Goal: Information Seeking & Learning: Learn about a topic

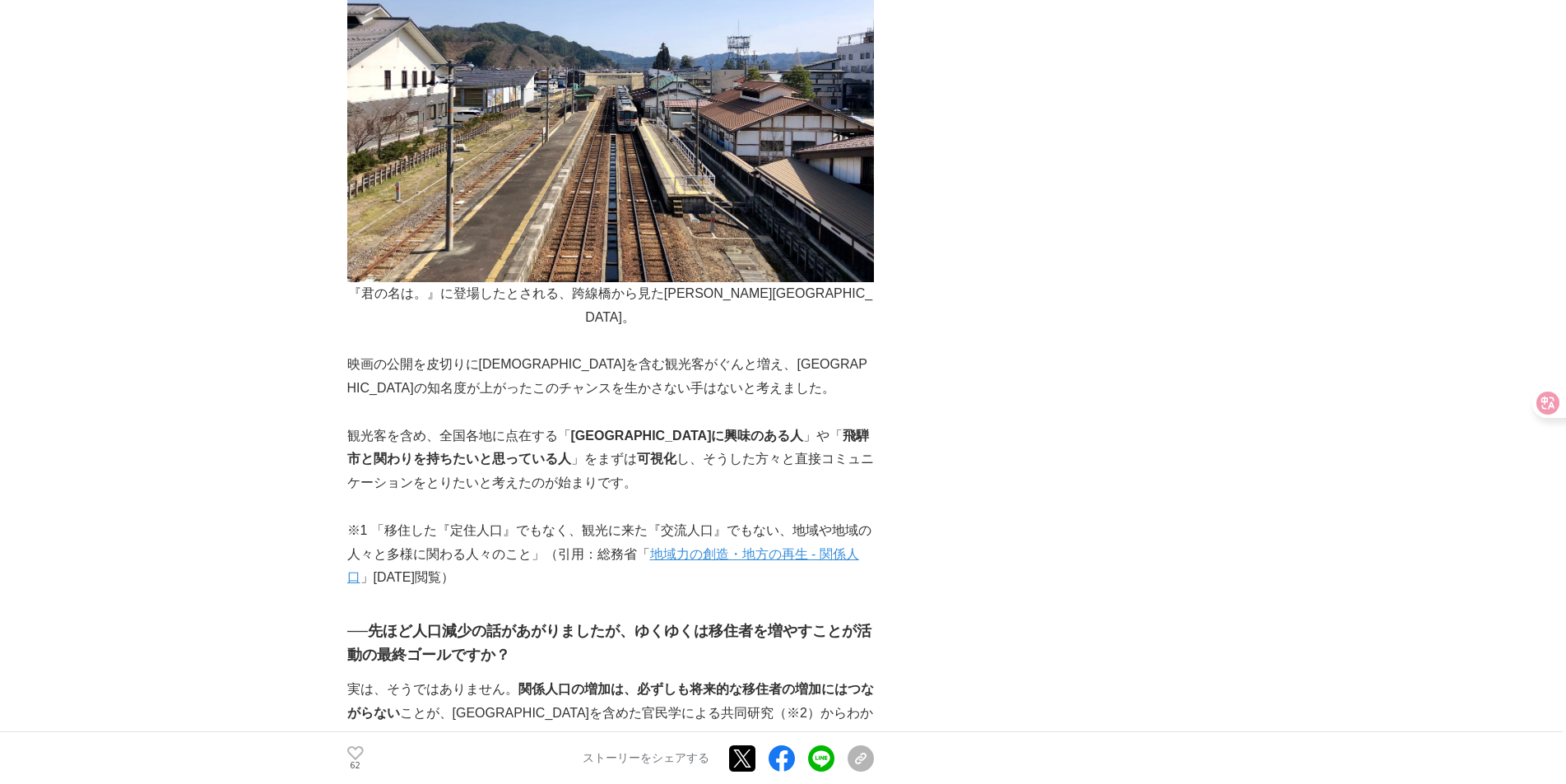
click at [592, 425] on p "観光客を含め、全国各地に点在する「 [GEOGRAPHIC_DATA]に興味のある人 」や「 [GEOGRAPHIC_DATA]と関わりを持ちたいと思っている…" at bounding box center [610, 460] width 527 height 71
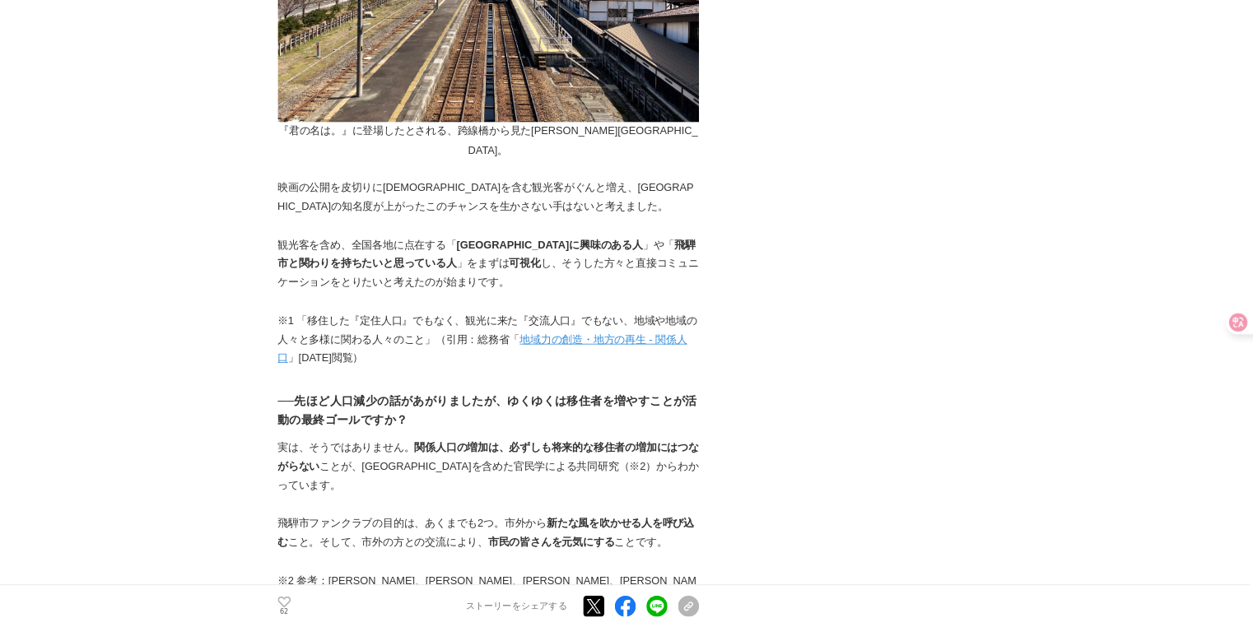
scroll to position [2057, 0]
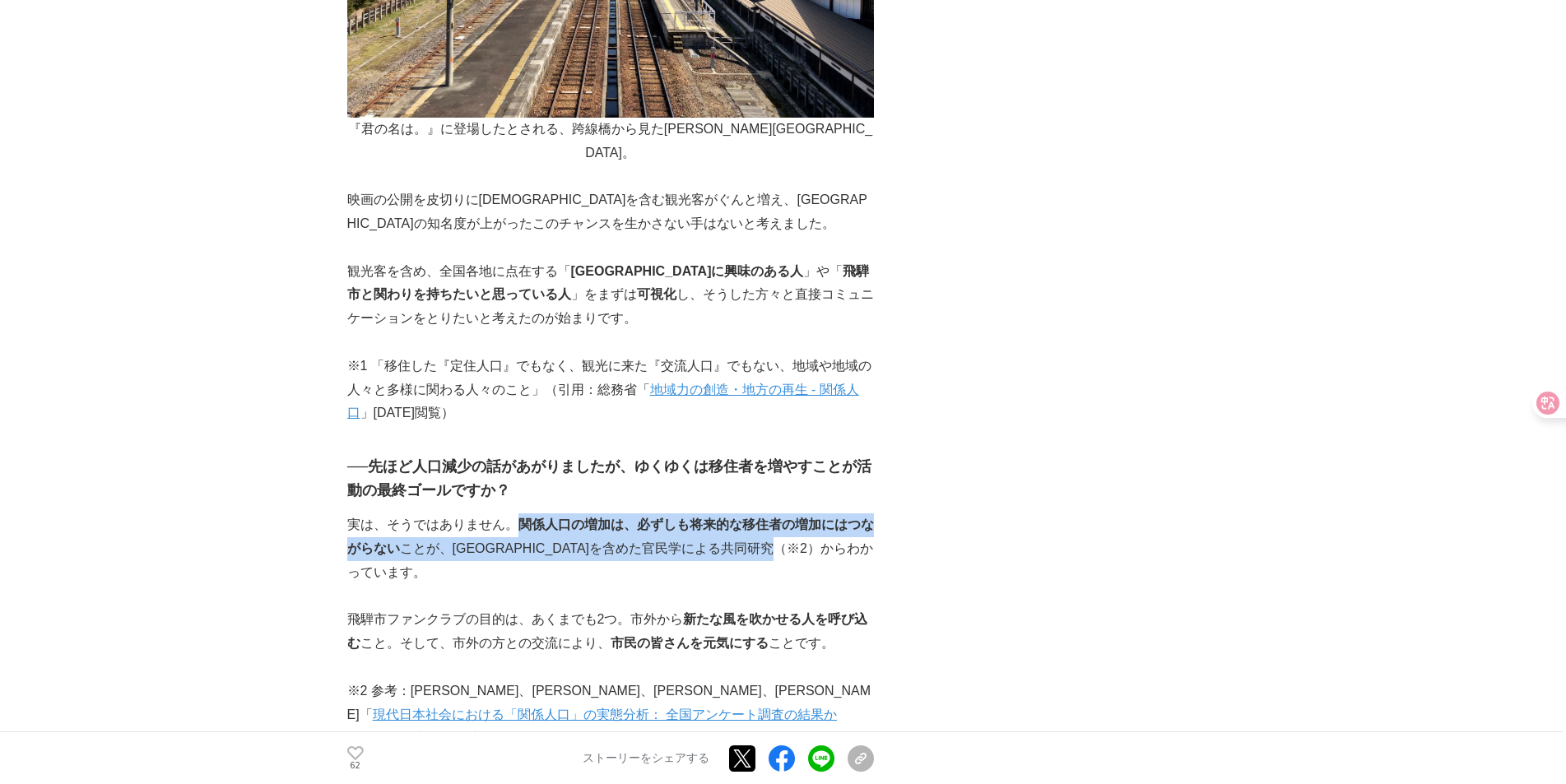
drag, startPoint x: 519, startPoint y: 430, endPoint x: 860, endPoint y: 449, distance: 341.3
click at [860, 514] on p "実は、そうではありません。 関係人口の増加は、必ずしも将来的な移住者の増加にはつながらない ことが、[GEOGRAPHIC_DATA]を含めた官民学による共同…" at bounding box center [610, 549] width 527 height 71
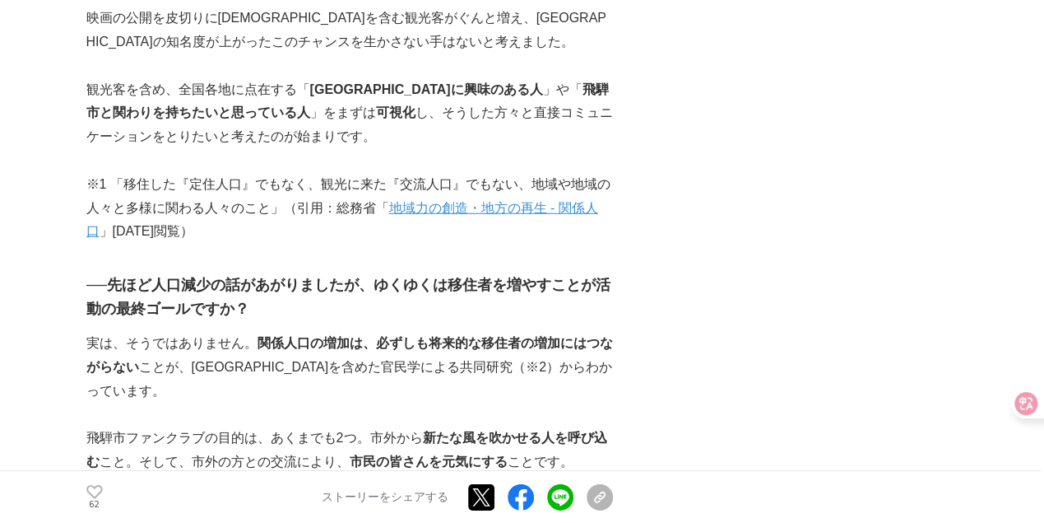
scroll to position [2243, 0]
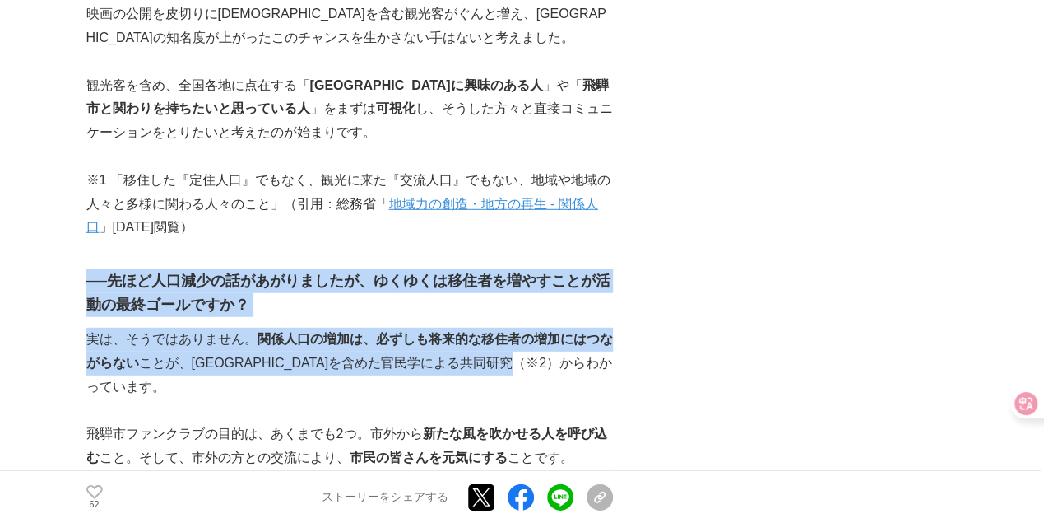
drag, startPoint x: 86, startPoint y: 188, endPoint x: 607, endPoint y: 272, distance: 528.6
click at [607, 328] on p "実は、そうではありません。 関係人口の増加は、必ずしも将来的な移住者の増加にはつながらない ことが、[GEOGRAPHIC_DATA]を含めた官民学による共同…" at bounding box center [349, 363] width 527 height 71
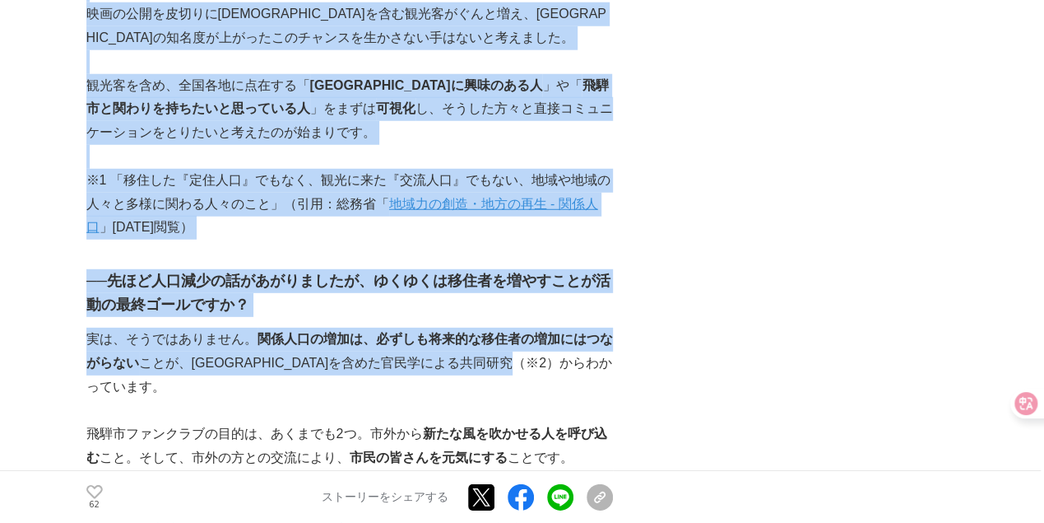
drag, startPoint x: 612, startPoint y: 272, endPoint x: 60, endPoint y: 183, distance: 559.4
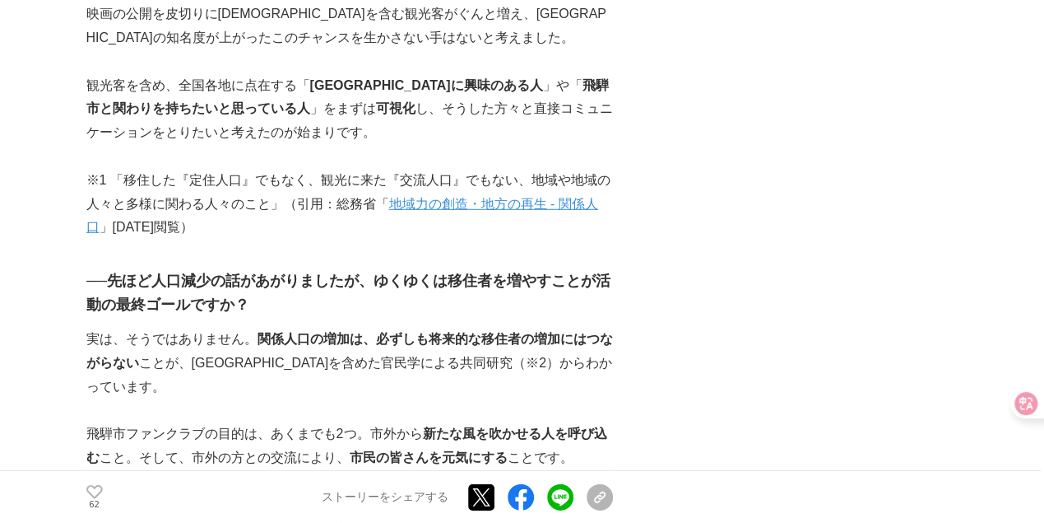
click at [1017, 405] on icon at bounding box center [1014, 403] width 14 height 13
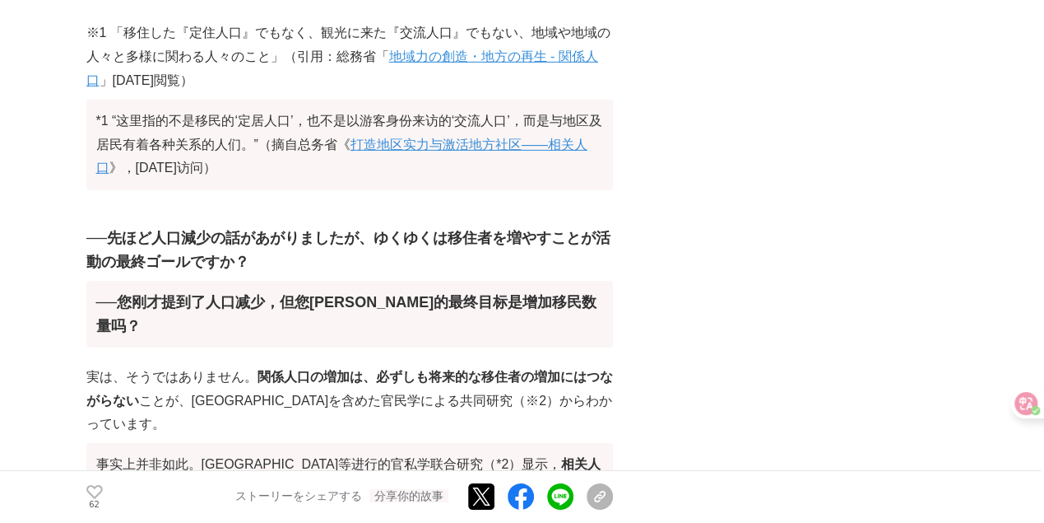
scroll to position [2646, 0]
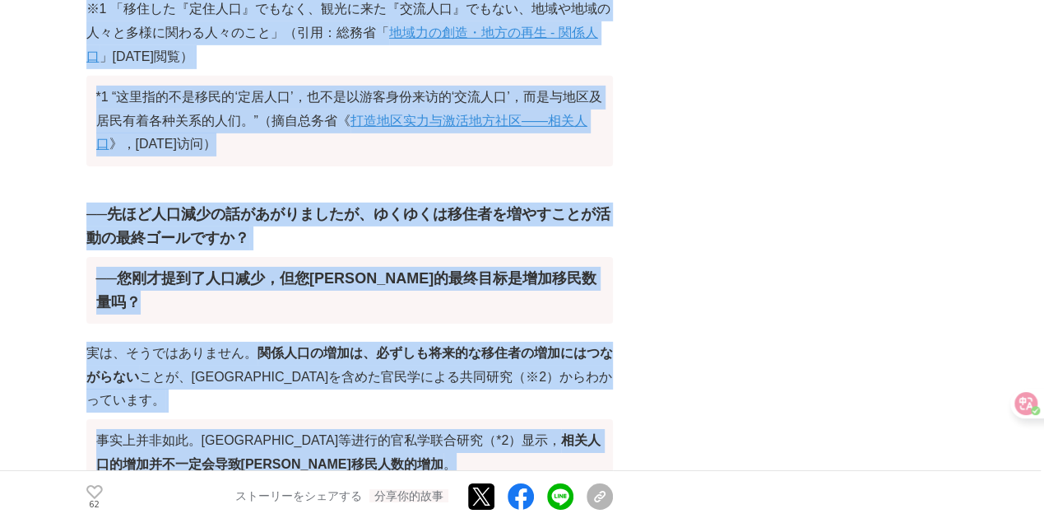
drag, startPoint x: 76, startPoint y: 95, endPoint x: 510, endPoint y: 291, distance: 476.6
click at [569, 419] on font "事实上并非如此。[GEOGRAPHIC_DATA]等进行的官私学联合研究（*2）显示， 相关人口的增加并不一定会导致[PERSON_NAME]移民人数的增加 。" at bounding box center [349, 452] width 527 height 67
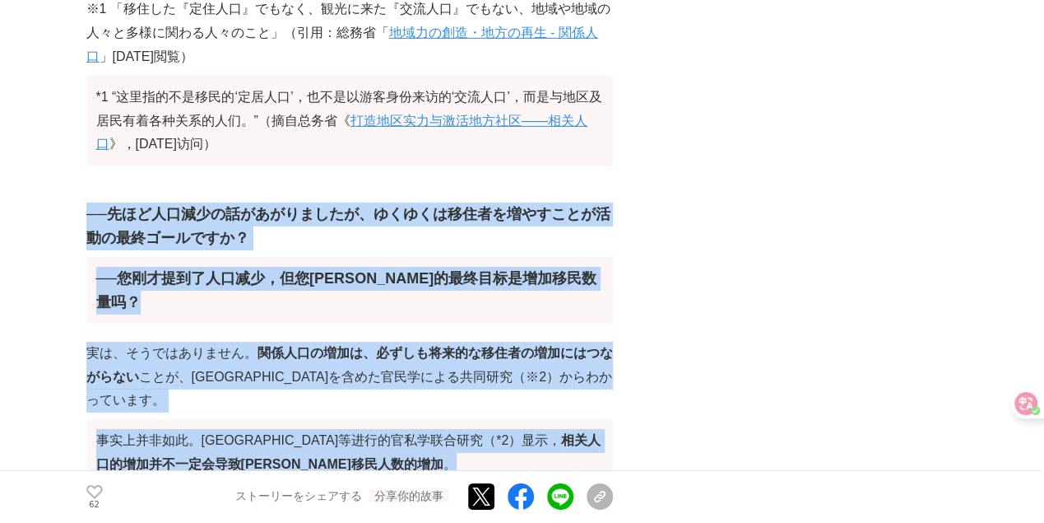
drag, startPoint x: 561, startPoint y: 302, endPoint x: 91, endPoint y: 99, distance: 512.7
click at [413, 270] on font "──您刚才提到了人口减少，但您[PERSON_NAME]的最终目标是增加移民数量吗？" at bounding box center [346, 290] width 501 height 40
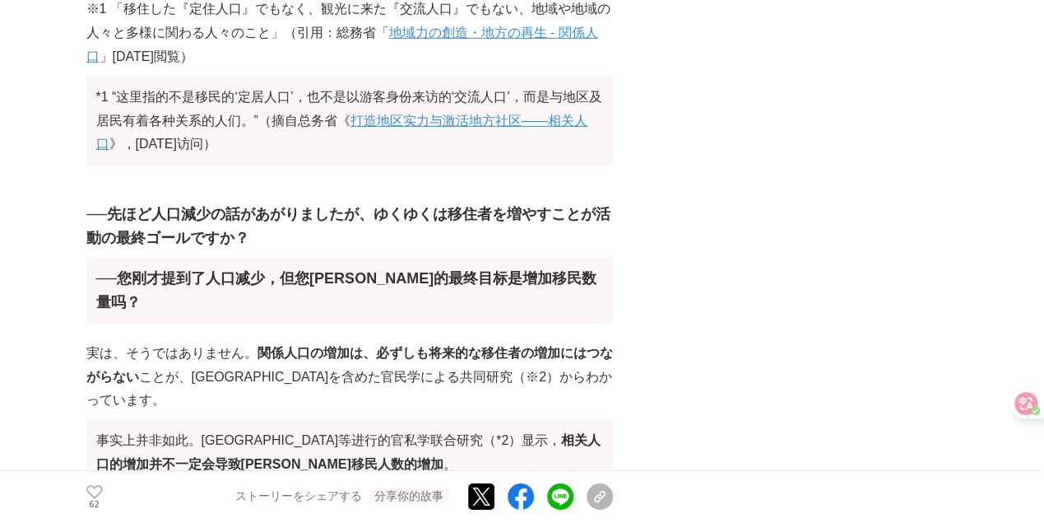
drag, startPoint x: 579, startPoint y: 304, endPoint x: 551, endPoint y: 339, distance: 44.6
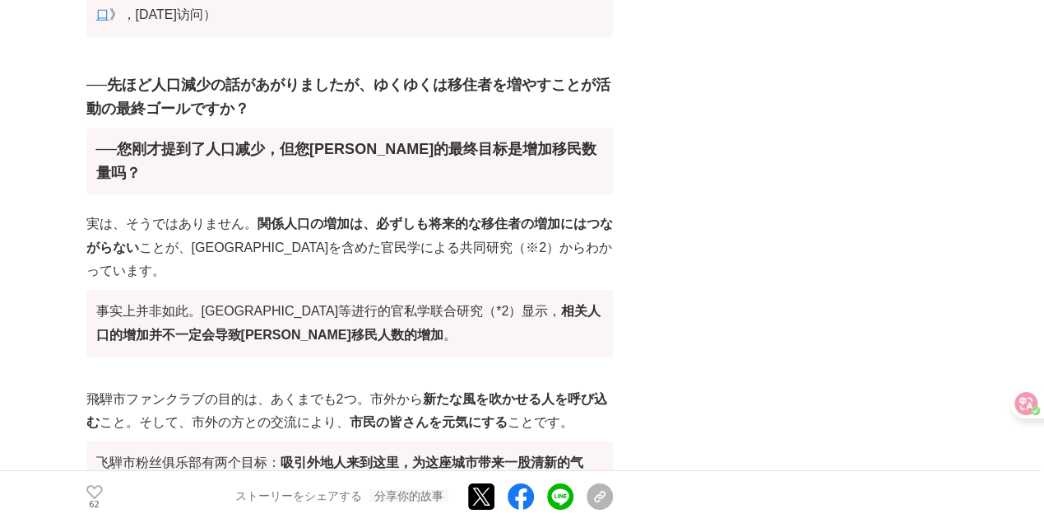
scroll to position [2810, 0]
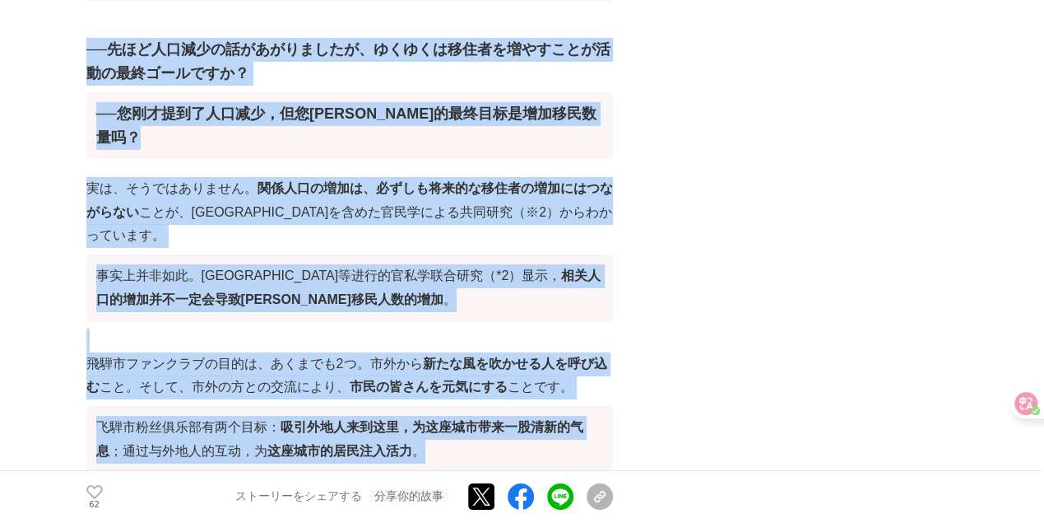
drag, startPoint x: 392, startPoint y: 267, endPoint x: 79, endPoint y: 185, distance: 323.4
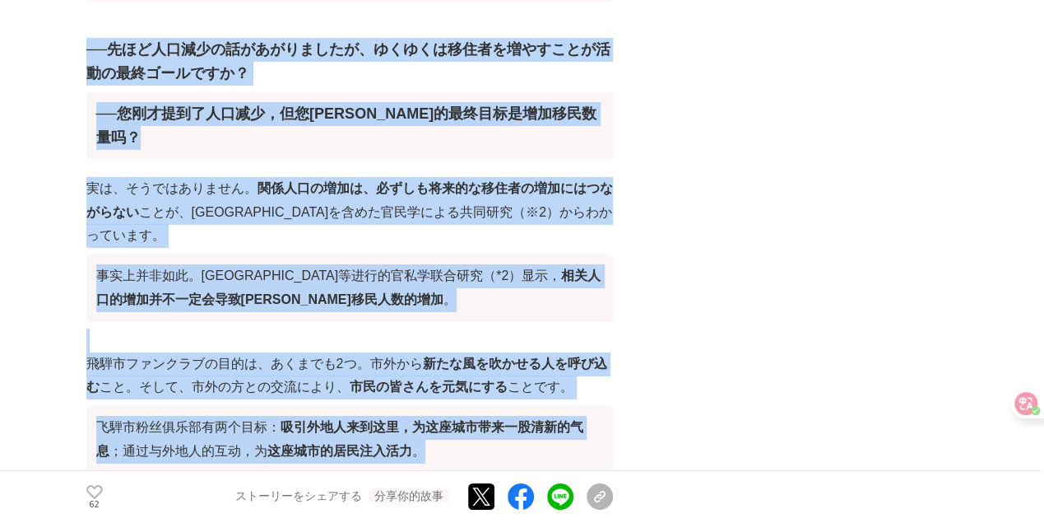
drag, startPoint x: 104, startPoint y: 199, endPoint x: 425, endPoint y: 275, distance: 330.6
click at [425, 406] on font "飞騨市粉丝俱乐部有两个目标： 吸引外地人来到这里，为这座城市带来一股清新的气息 ；通过与外地人的互动，为 这座城市的居民注入活力 。" at bounding box center [349, 439] width 527 height 67
drag, startPoint x: 433, startPoint y: 280, endPoint x: 84, endPoint y: 196, distance: 358.9
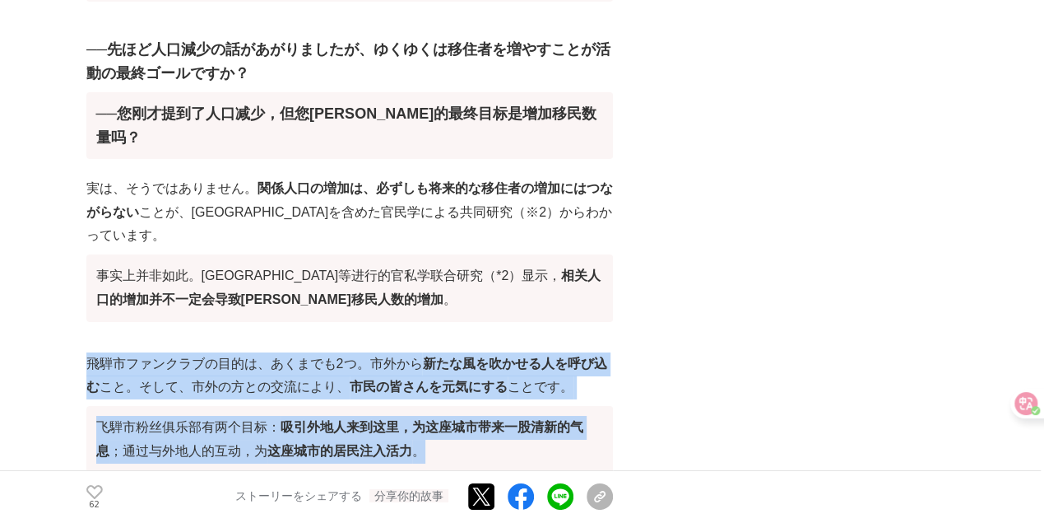
drag, startPoint x: 92, startPoint y: 201, endPoint x: 540, endPoint y: 305, distance: 459.7
click at [540, 352] on p "飛騨市ファンクラブの目的は、あくまでも2つ。市外から 新たな風を吹かせる人を呼び込む こと。そして、市外の方との交流により、 市民の皆さんを元気にする ことで…" at bounding box center [349, 416] width 527 height 128
click at [540, 406] on font "飞騨市粉丝俱乐部有两个目标： 吸引外地人来到这里，为这座城市带来一股清新的气息 ；通过与外地人的互动，为 这座城市的居民注入活力 。" at bounding box center [349, 439] width 527 height 67
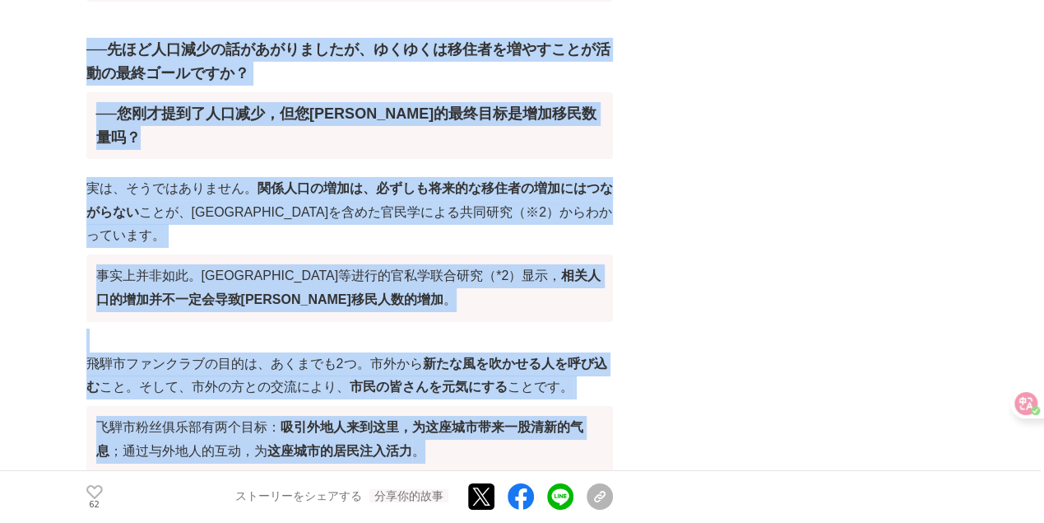
drag, startPoint x: 470, startPoint y: 282, endPoint x: 63, endPoint y: 182, distance: 419.5
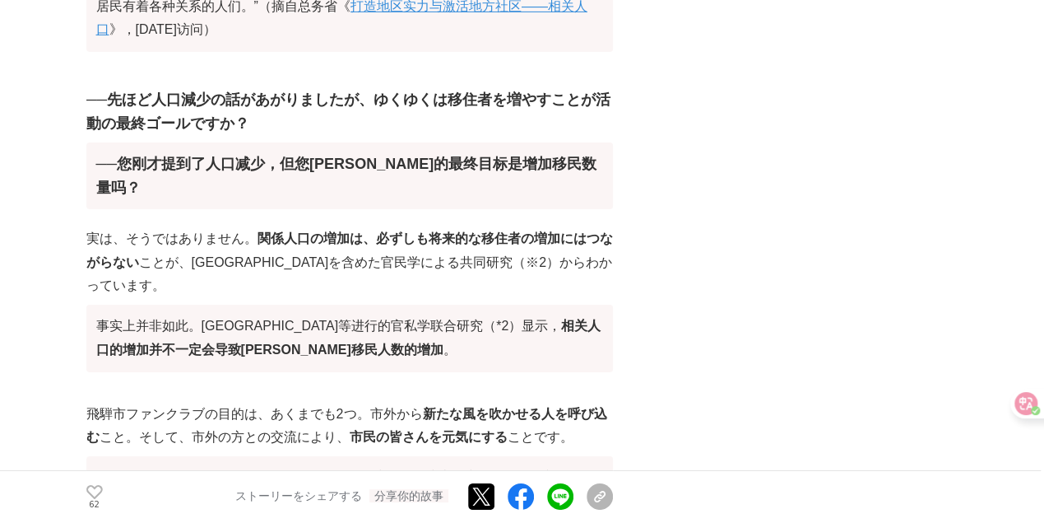
scroll to position [2755, 0]
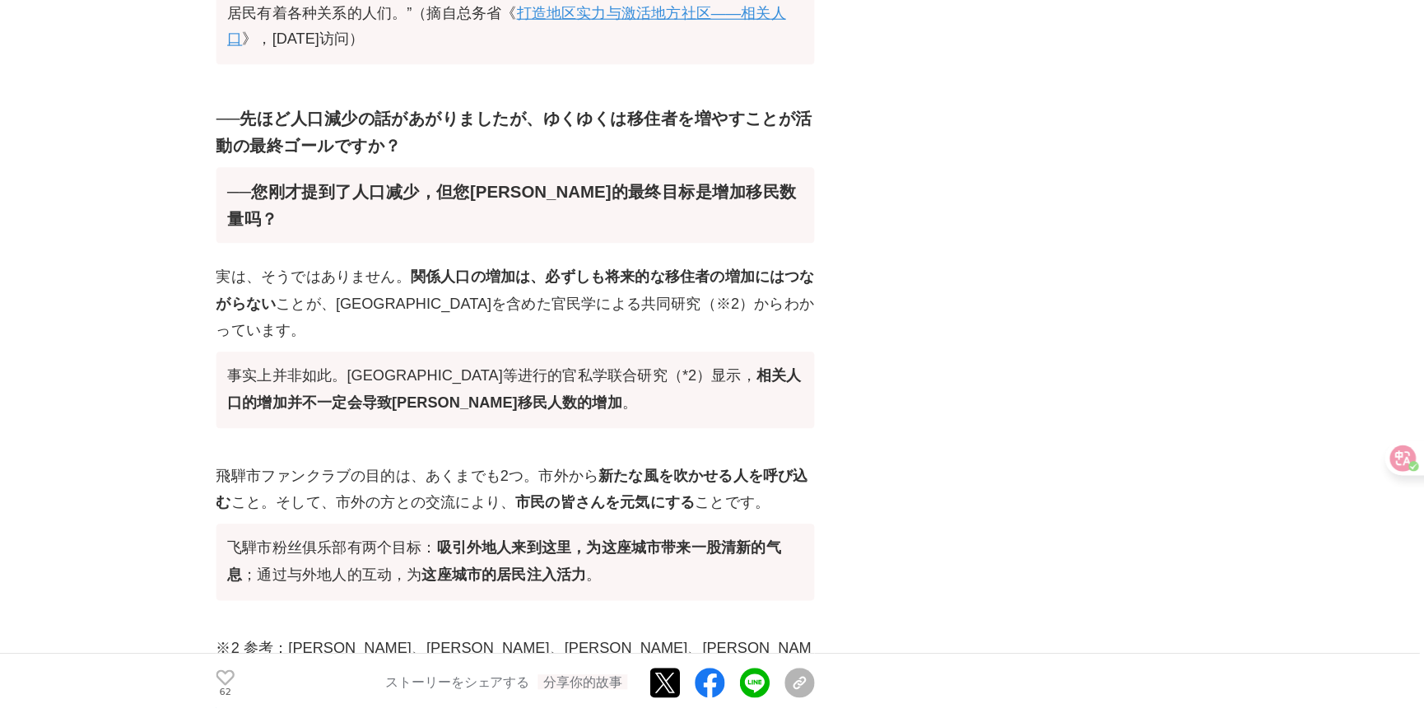
scroll to position [2756, 0]
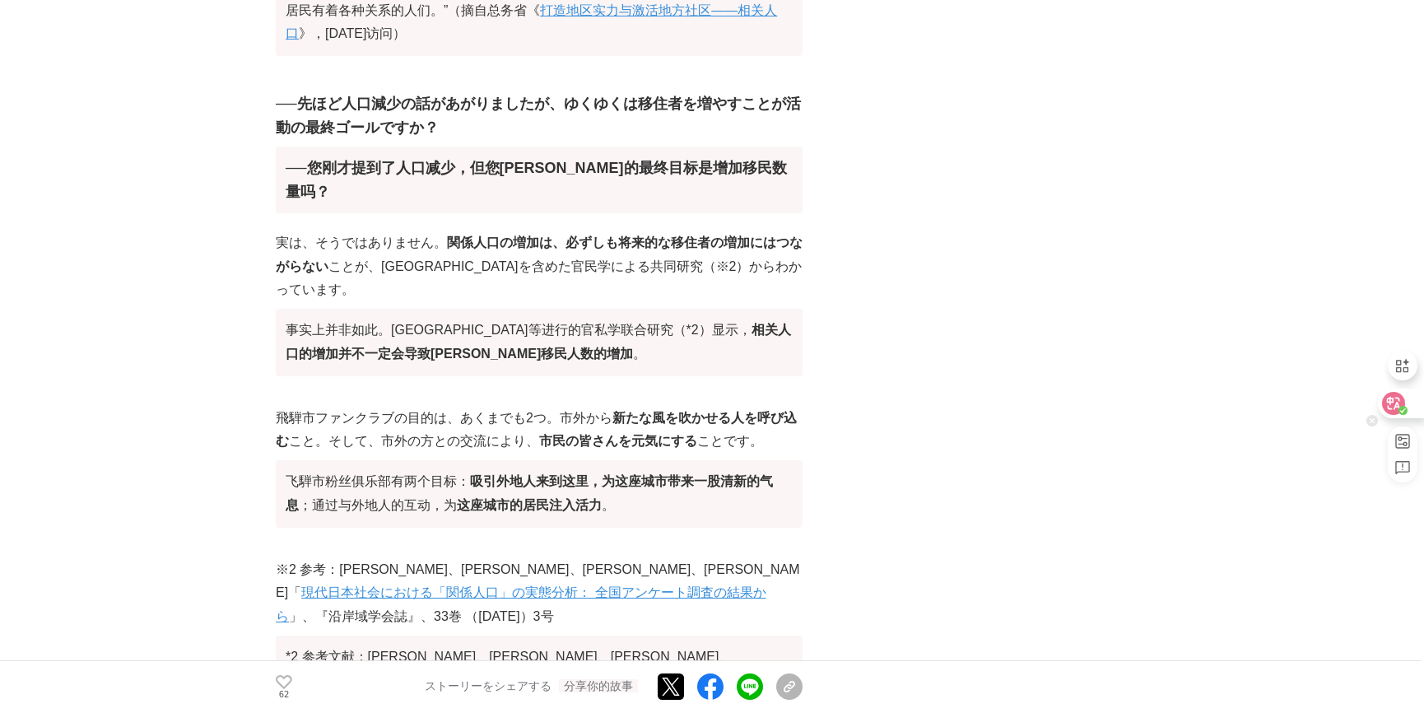
click at [1411, 408] on div at bounding box center [1400, 403] width 44 height 30
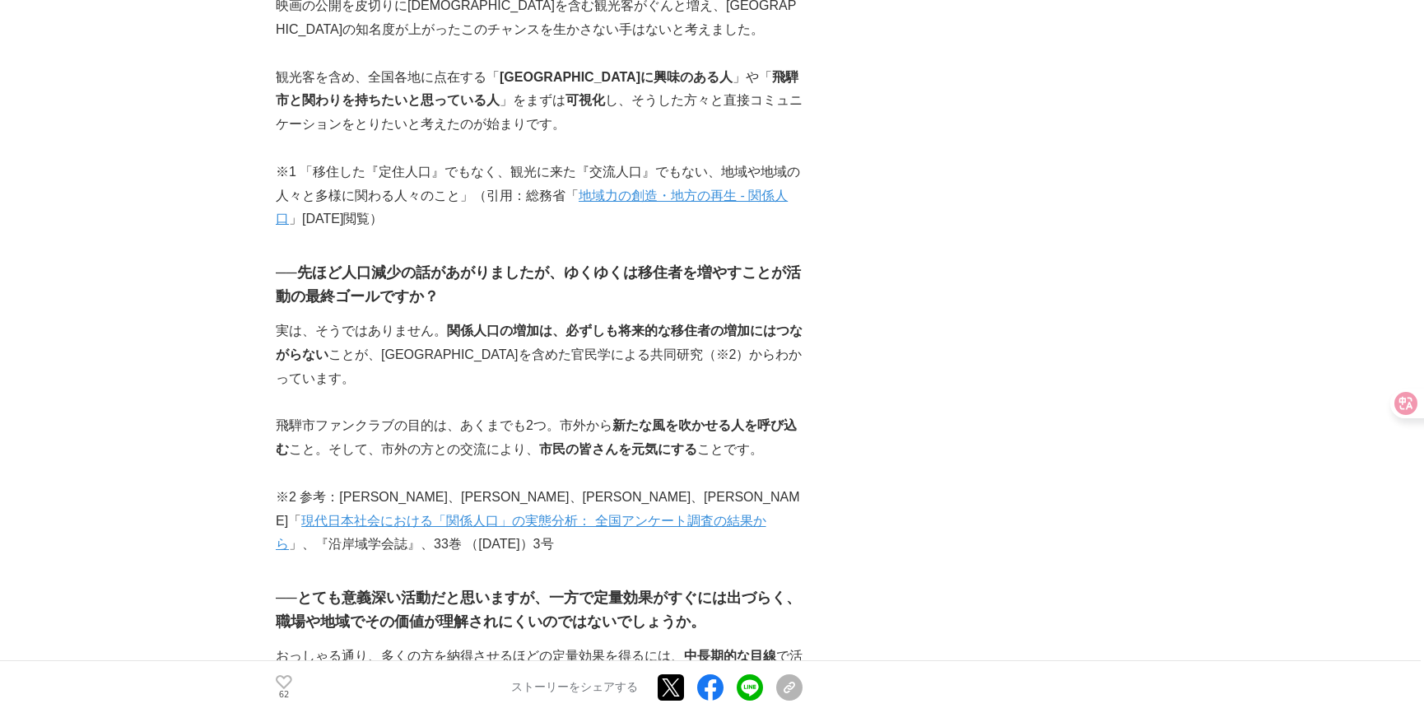
scroll to position [2219, 0]
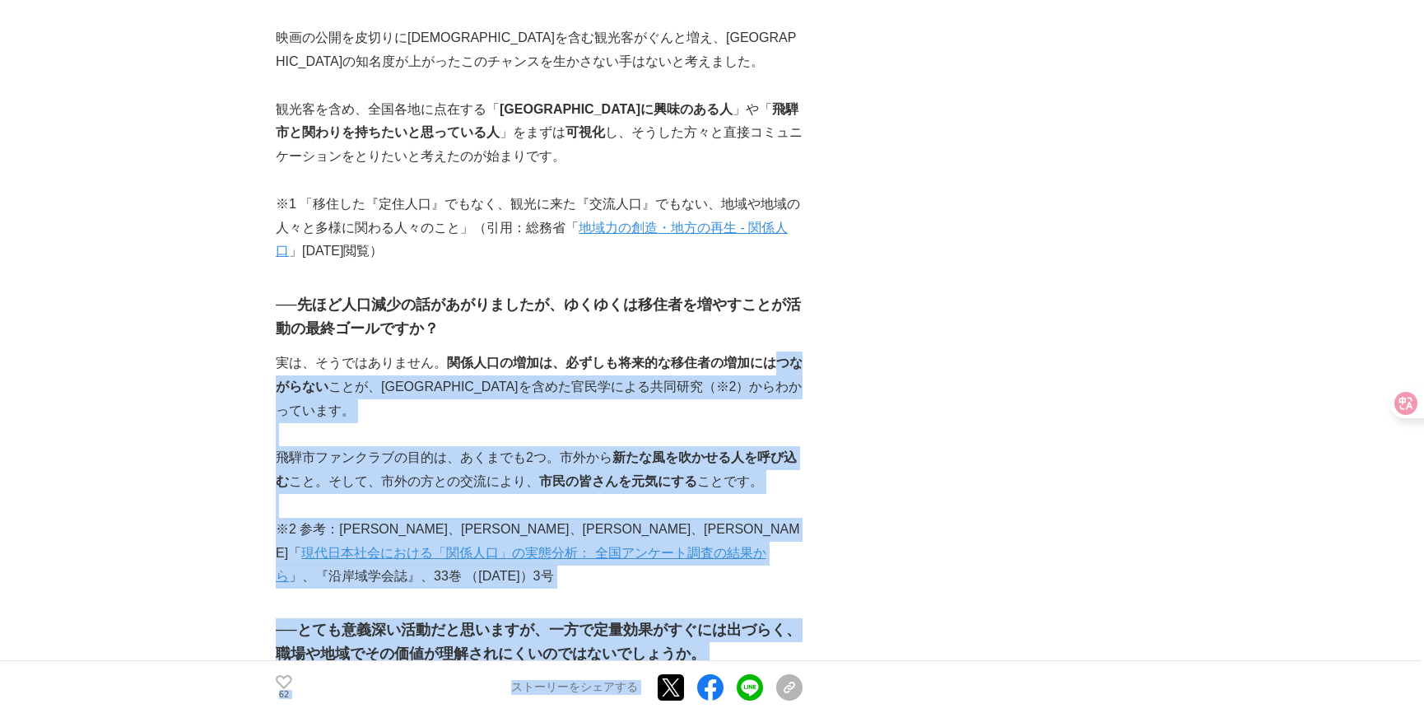
drag, startPoint x: 820, startPoint y: 330, endPoint x: 781, endPoint y: 253, distance: 85.8
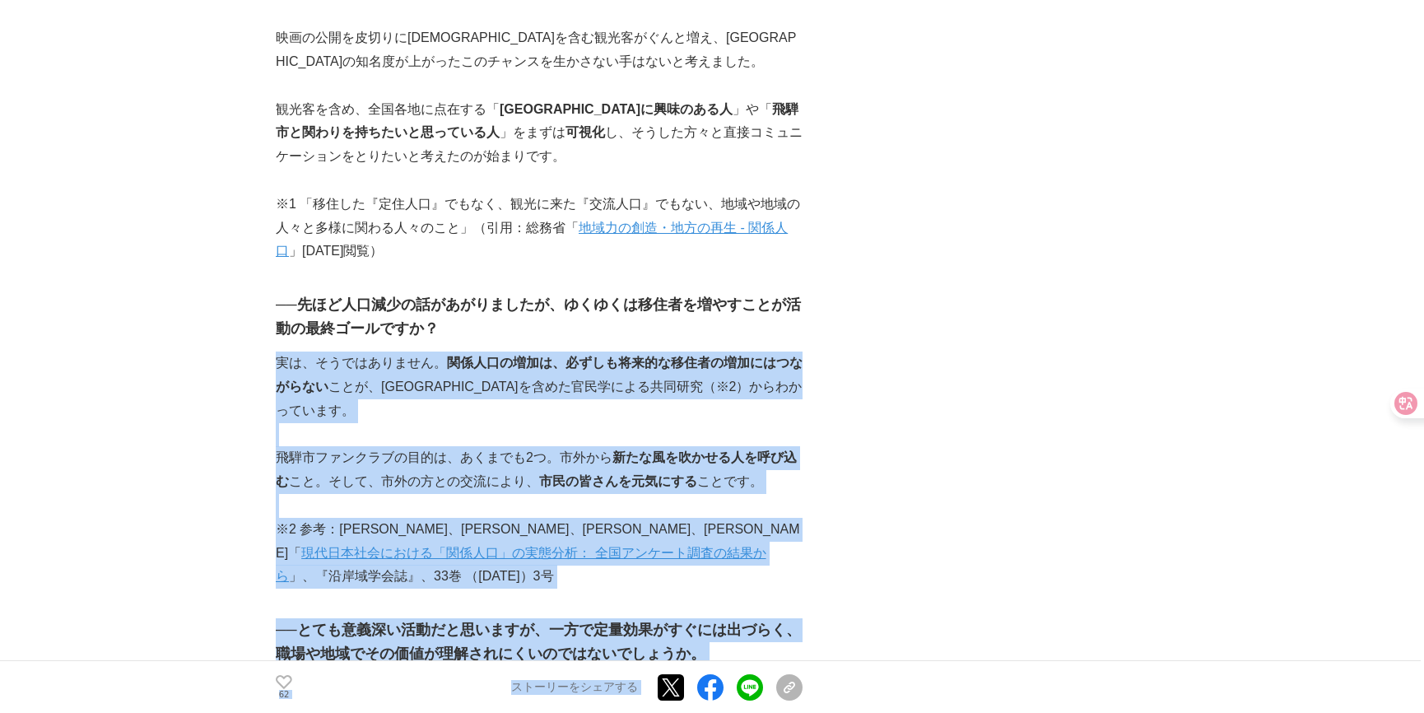
drag, startPoint x: 762, startPoint y: 230, endPoint x: 814, endPoint y: 356, distance: 136.9
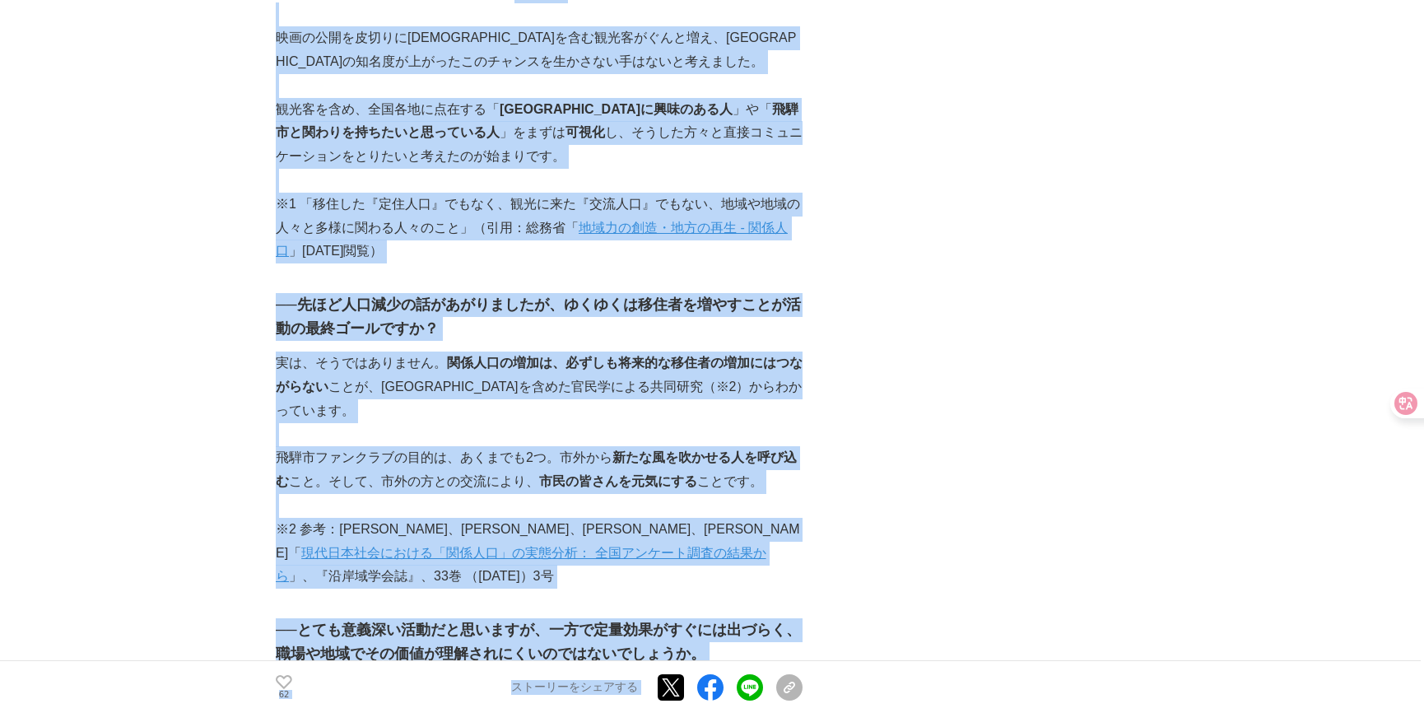
drag, startPoint x: 734, startPoint y: 346, endPoint x: 222, endPoint y: 211, distance: 529.2
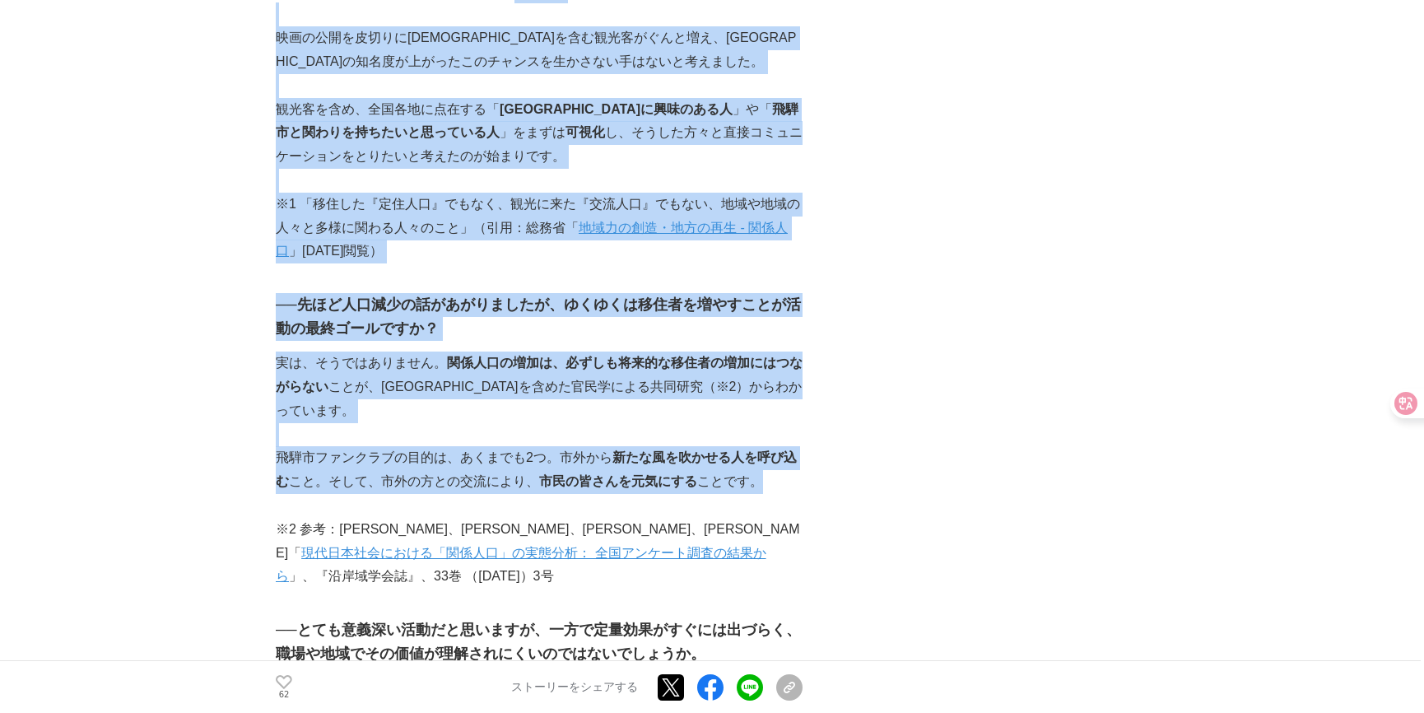
drag, startPoint x: 251, startPoint y: 206, endPoint x: 780, endPoint y: 367, distance: 553.2
click at [780, 446] on p "飛騨市ファンクラブの目的は、あくまでも2つ。市外から 新たな風を吹かせる人を呼び込む こと。そして、市外の方との交流により、 市民の皆さんを元気にする ことで…" at bounding box center [539, 470] width 527 height 48
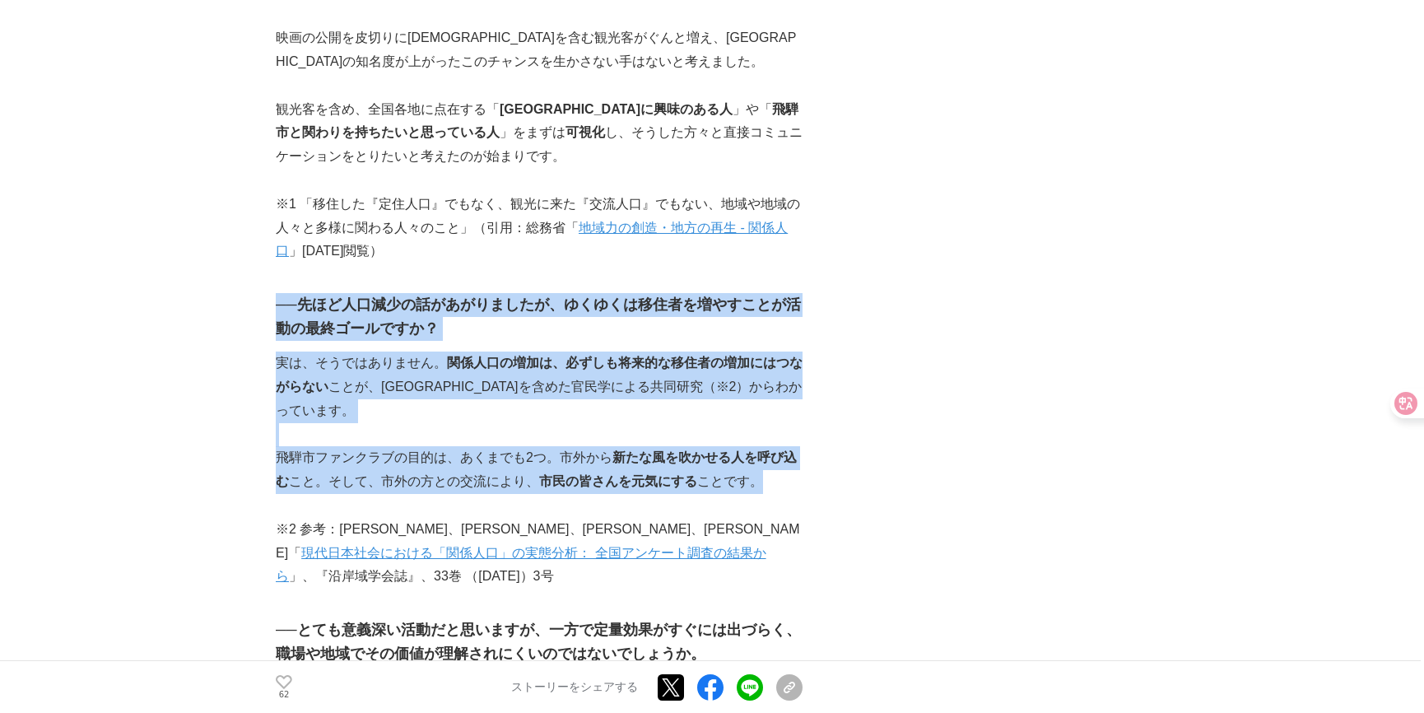
drag, startPoint x: 785, startPoint y: 371, endPoint x: 278, endPoint y: 210, distance: 532.0
click at [279, 293] on h3 "──先ほど人口減少の話があがりましたが、ゆくゆくは移住者を増やすことが活動の最終ゴールですか？" at bounding box center [539, 317] width 527 height 48
click at [276, 293] on h3 "──先ほど人口減少の話があがりましたが、ゆくゆくは移住者を増やすことが活動の最終ゴールですか？" at bounding box center [539, 317] width 527 height 48
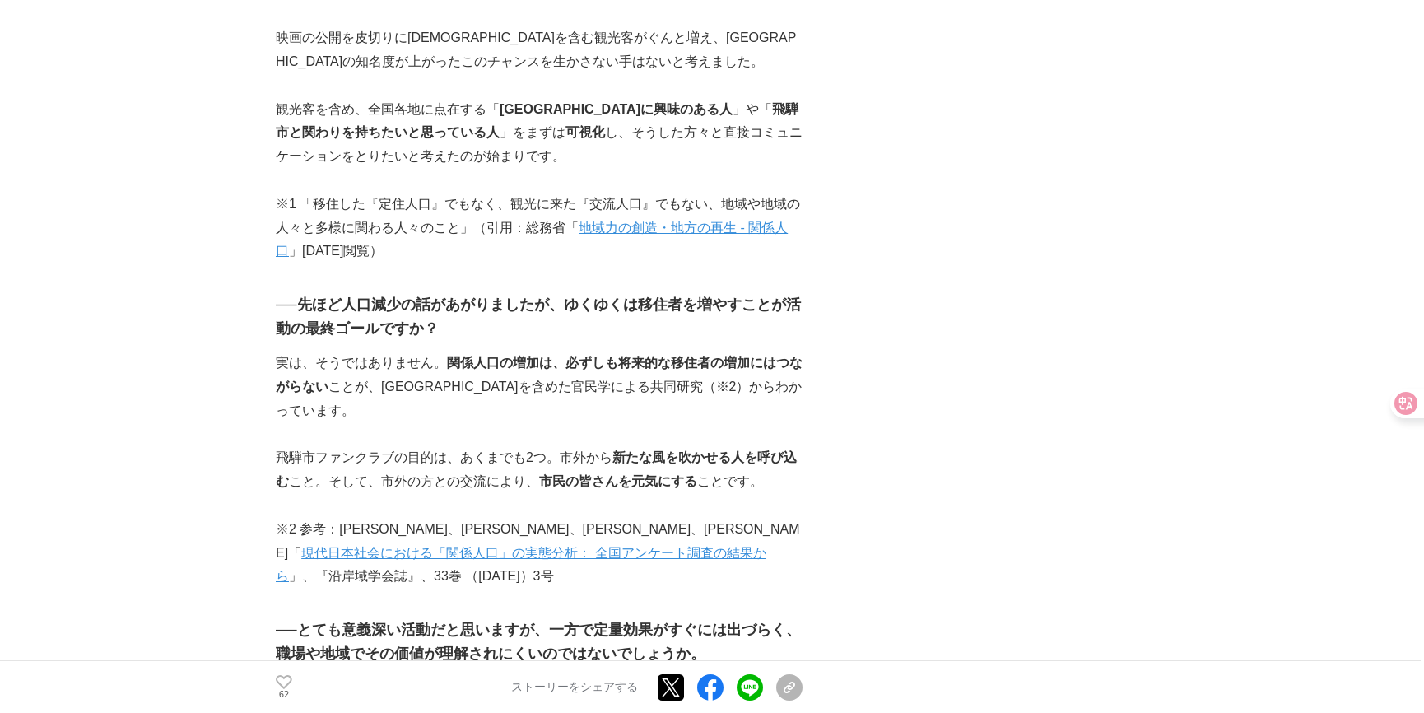
drag, startPoint x: 459, startPoint y: 241, endPoint x: 536, endPoint y: 239, distance: 76.6
click at [536, 293] on h3 "──先ほど人口減少の話があがりましたが、ゆくゆくは移住者を増やすことが活動の最終ゴールですか？" at bounding box center [539, 317] width 527 height 48
drag, startPoint x: 536, startPoint y: 239, endPoint x: 541, endPoint y: 229, distance: 11.8
click at [541, 293] on h3 "──先ほど人口減少の話があがりましたが、ゆくゆくは移住者を増やすことが活動の最終ゴールですか？" at bounding box center [539, 317] width 527 height 48
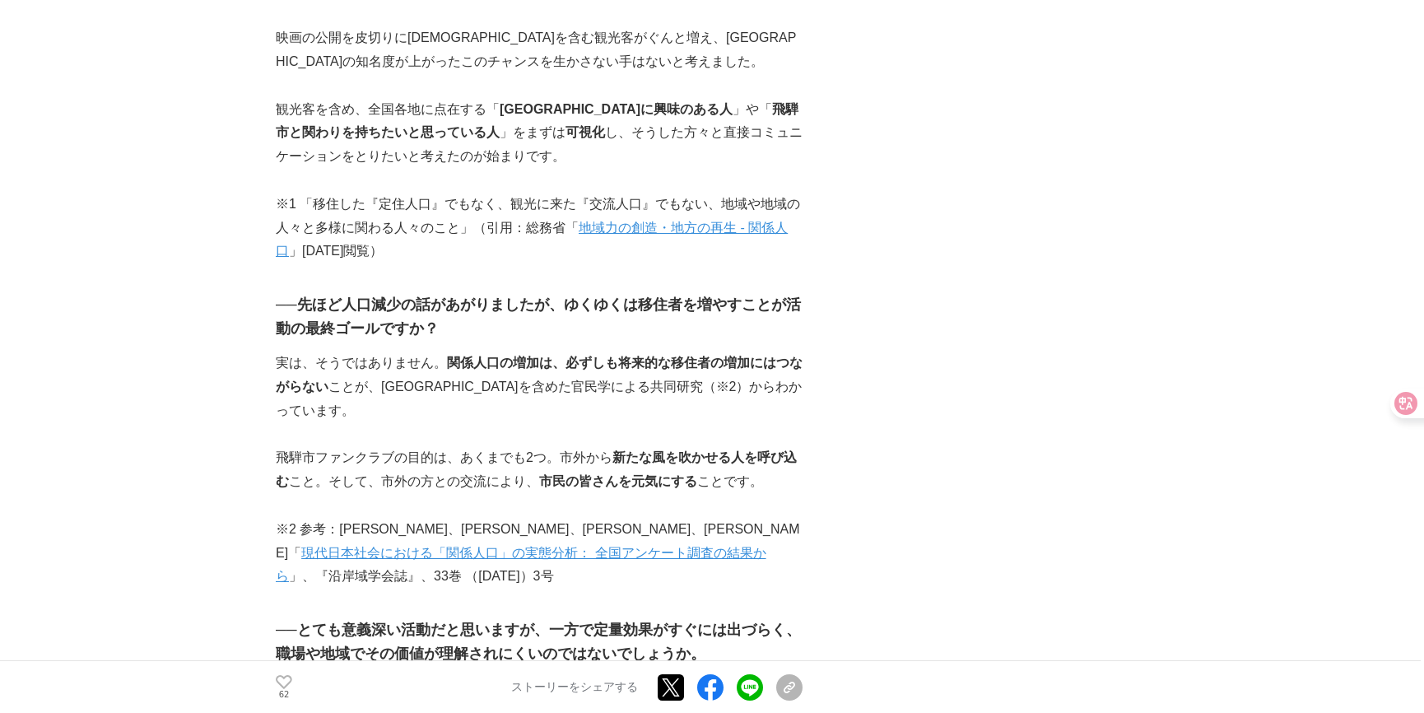
click at [541, 293] on h3 "──先ほど人口減少の話があがりましたが、ゆくゆくは移住者を増やすことが活動の最終ゴールですか？" at bounding box center [539, 317] width 527 height 48
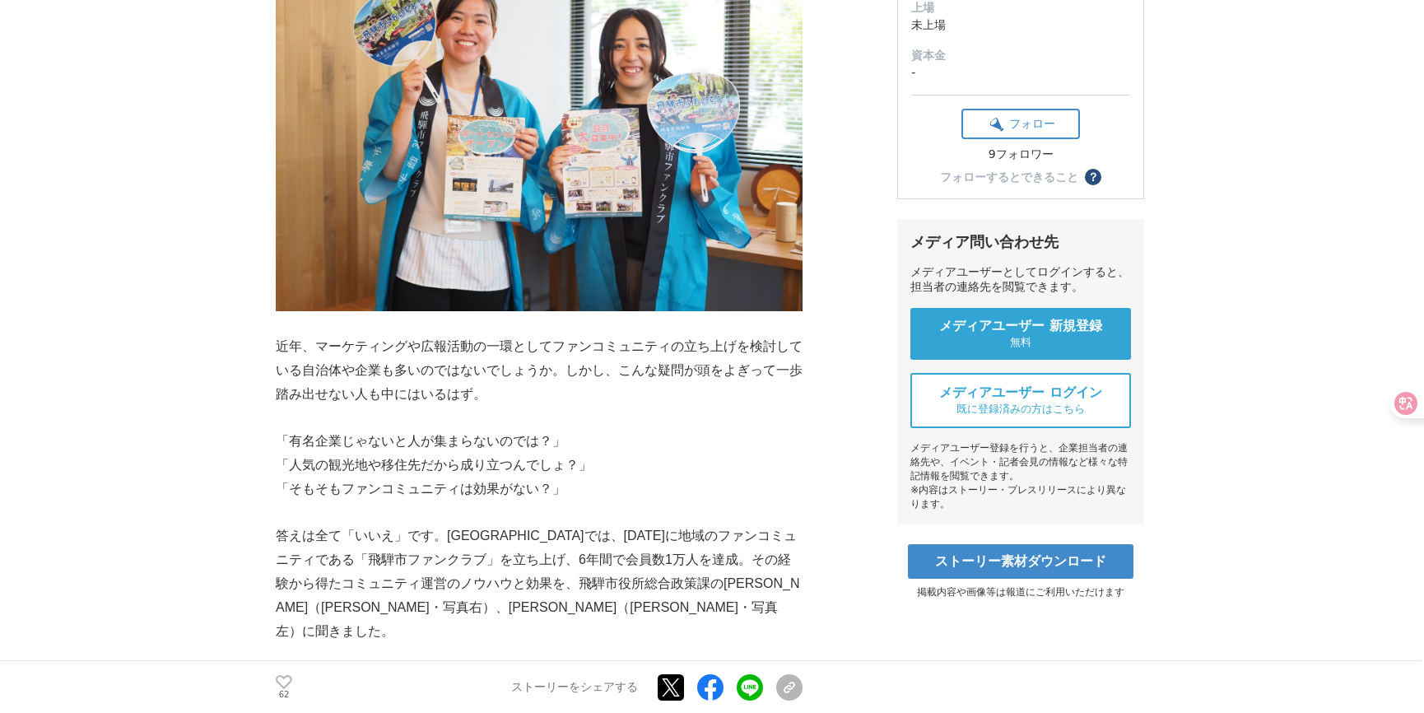
scroll to position [574, 0]
